Goal: Check status: Check status

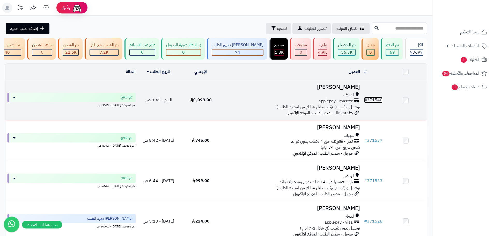
click at [375, 103] on link "# 371540" at bounding box center [373, 100] width 18 height 6
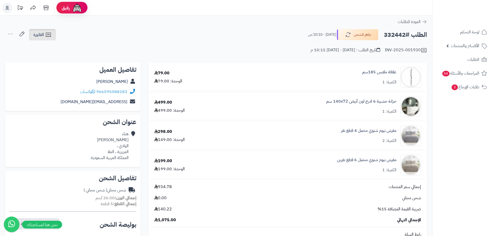
click at [41, 37] on span "الفاتورة" at bounding box center [38, 35] width 11 height 6
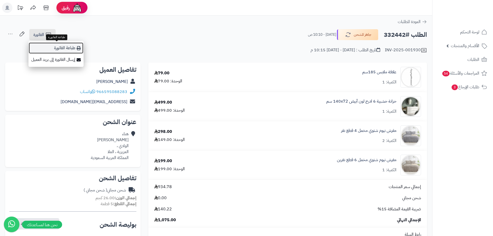
click at [70, 49] on link "طباعة الفاتورة" at bounding box center [55, 48] width 55 height 12
